Goal: Information Seeking & Learning: Learn about a topic

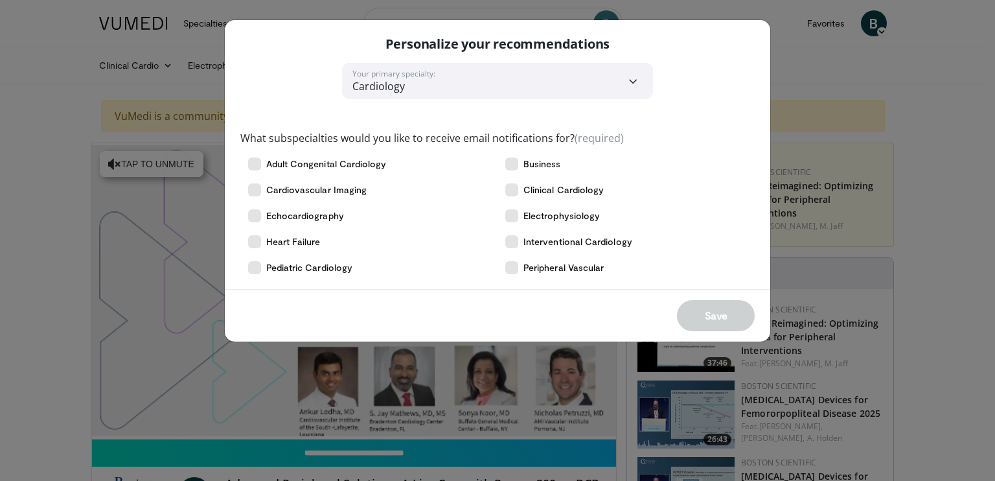
click at [633, 80] on select "**********" at bounding box center [497, 81] width 311 height 36
click at [342, 63] on select "**********" at bounding box center [497, 81] width 311 height 36
click at [117, 69] on div "**********" at bounding box center [497, 240] width 995 height 481
